Goal: Navigation & Orientation: Find specific page/section

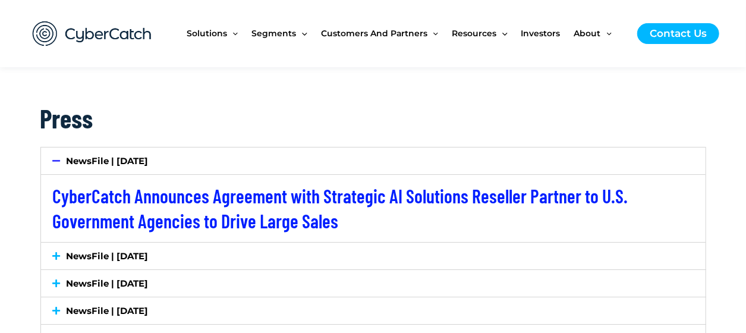
scroll to position [1965, 0]
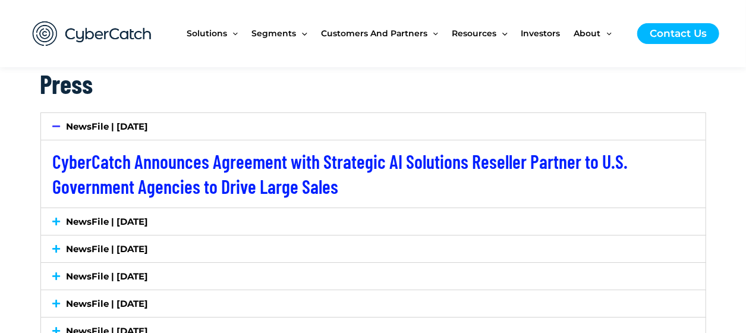
click at [58, 217] on icon at bounding box center [57, 221] width 8 height 9
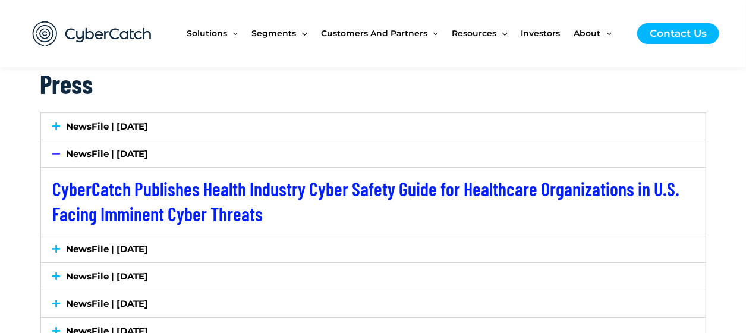
click at [60, 152] on icon at bounding box center [57, 153] width 8 height 9
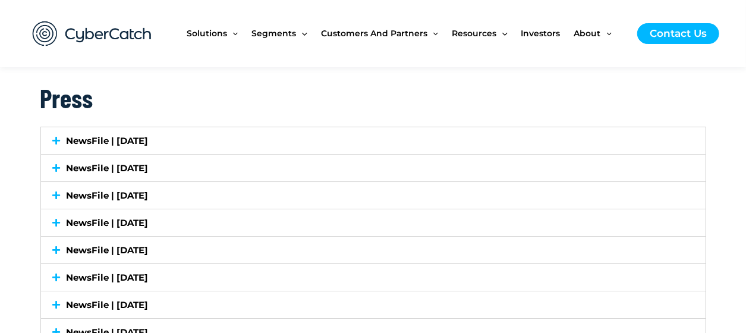
scroll to position [1966, 0]
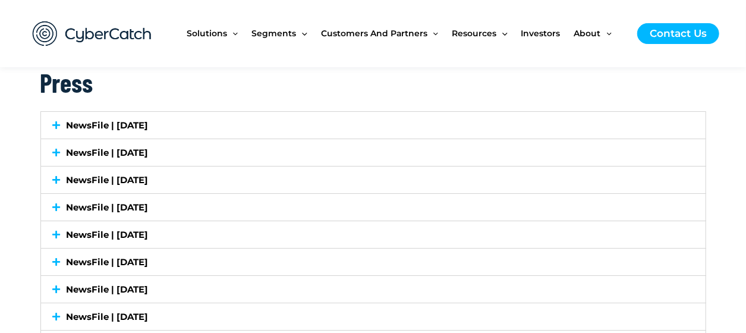
click at [57, 178] on icon at bounding box center [57, 179] width 8 height 9
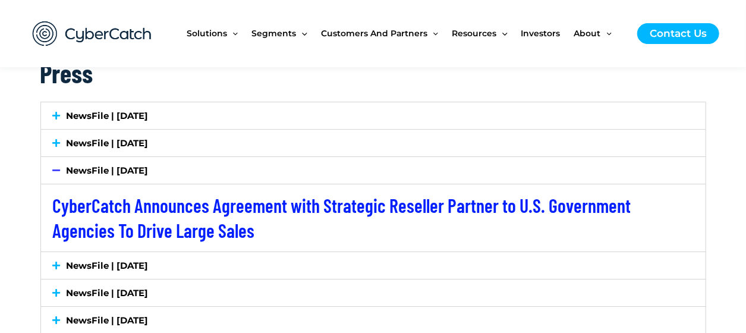
scroll to position [1965, 0]
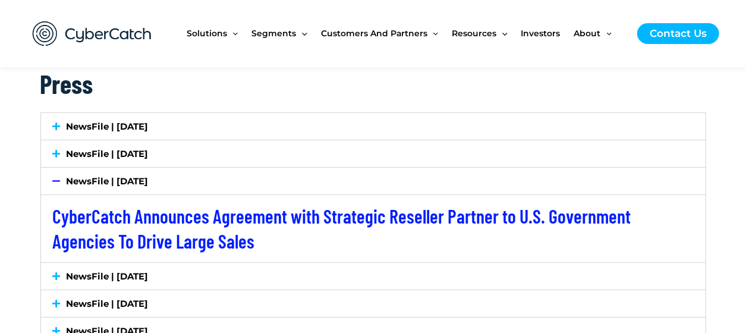
click at [56, 122] on icon at bounding box center [57, 126] width 8 height 9
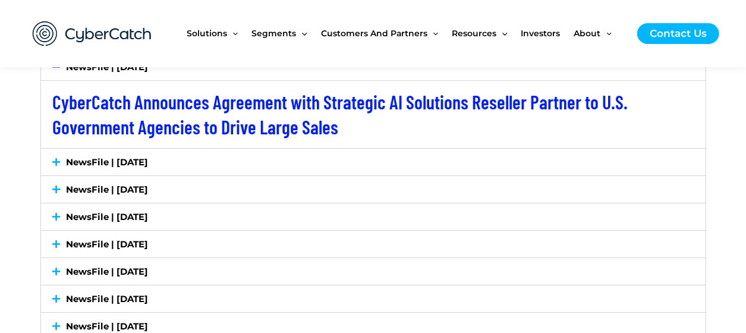
scroll to position [2085, 0]
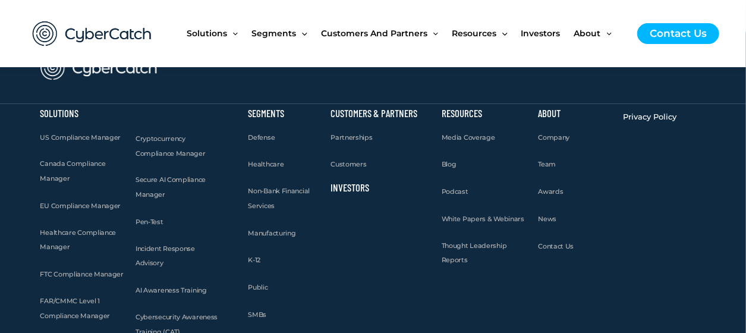
scroll to position [1584, 0]
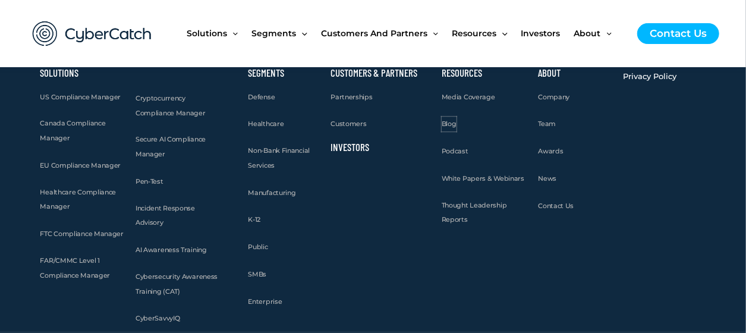
click at [453, 125] on span "Blog" at bounding box center [449, 124] width 15 height 8
